Goal: Navigation & Orientation: Find specific page/section

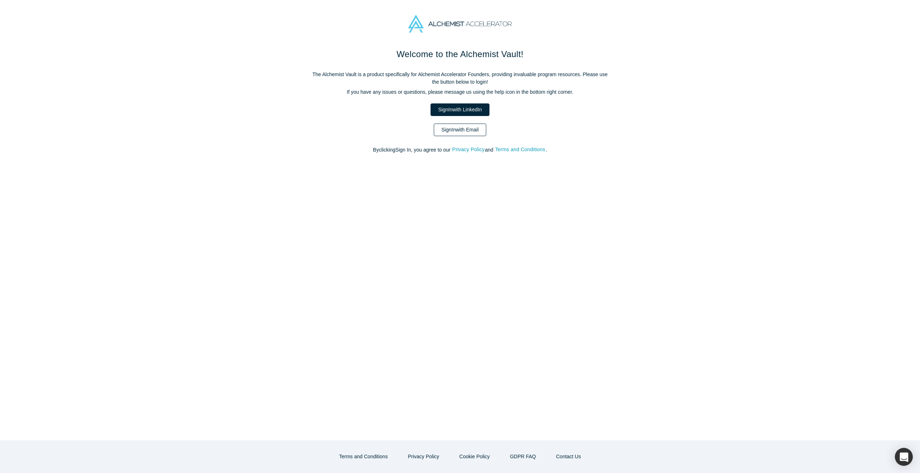
click at [457, 132] on link "Sign In with Email" at bounding box center [460, 130] width 52 height 13
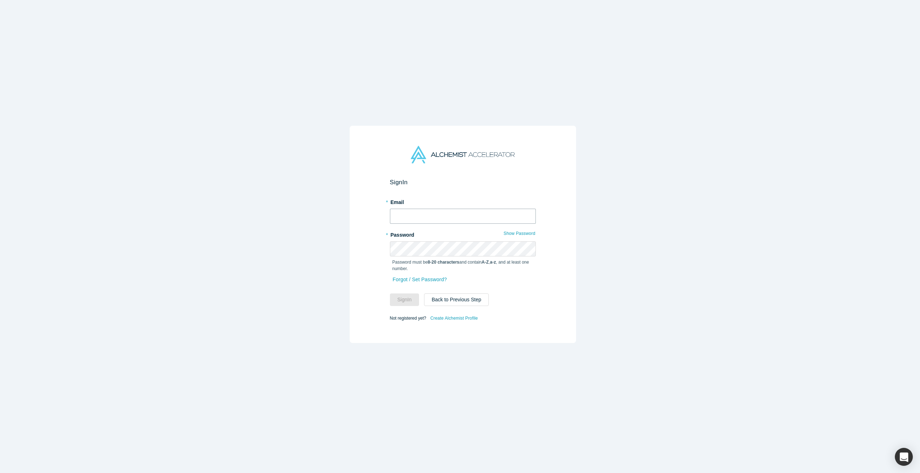
type input "[PERSON_NAME][EMAIL_ADDRESS][DOMAIN_NAME]"
click at [427, 211] on input "[PERSON_NAME][EMAIL_ADDRESS][DOMAIN_NAME]" at bounding box center [463, 216] width 146 height 15
click at [409, 295] on button "Sign In" at bounding box center [404, 300] width 29 height 13
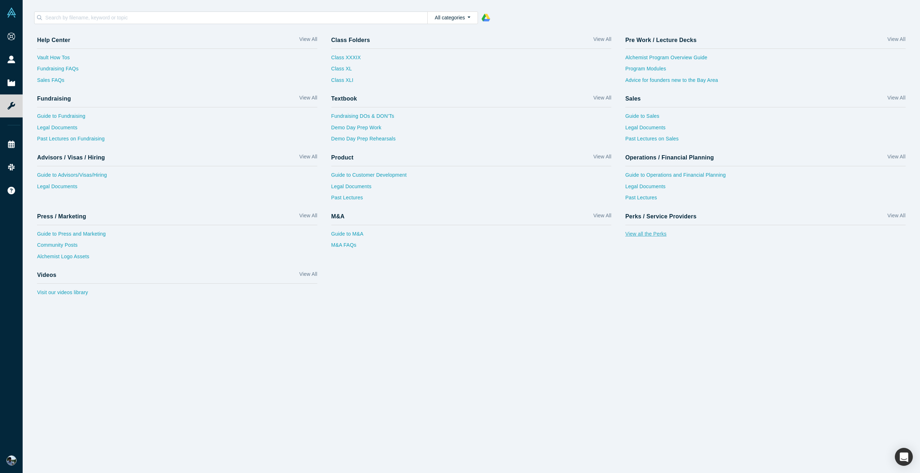
click at [651, 237] on link "View all the Perks" at bounding box center [766, 236] width 280 height 12
